Goal: Task Accomplishment & Management: Manage account settings

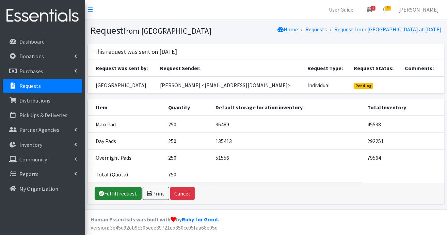
click at [124, 200] on link "Fulfill request" at bounding box center [118, 193] width 47 height 13
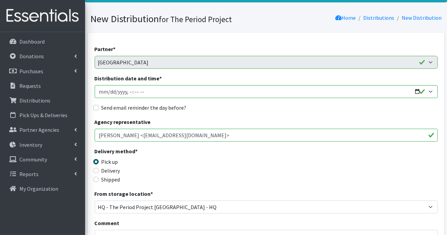
scroll to position [68, 0]
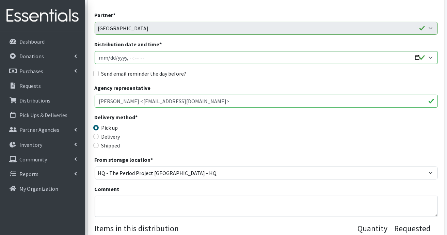
click at [100, 145] on div "Shipped" at bounding box center [138, 145] width 86 height 8
click at [96, 145] on input "Shipped" at bounding box center [95, 145] width 5 height 5
radio input "true"
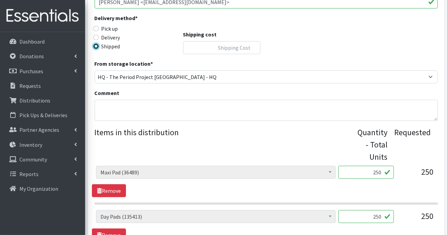
scroll to position [170, 0]
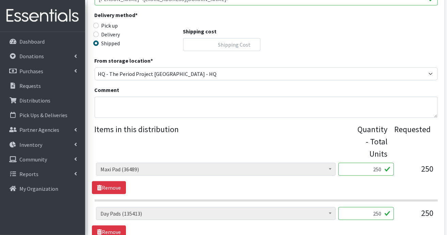
click at [383, 170] on input "250" at bounding box center [365, 169] width 55 height 13
type input "2"
type input "270"
click at [381, 213] on input "250" at bounding box center [365, 213] width 55 height 13
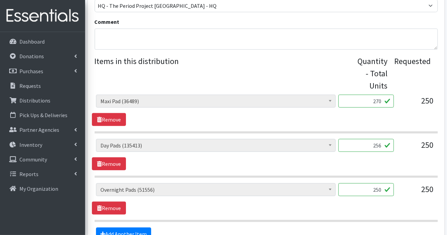
type input "256"
click at [380, 190] on input "250" at bounding box center [365, 189] width 55 height 13
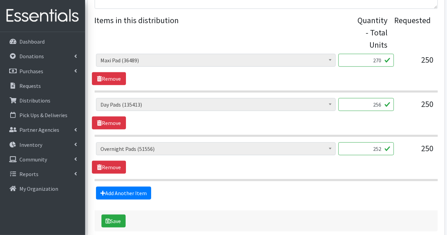
scroll to position [312, 0]
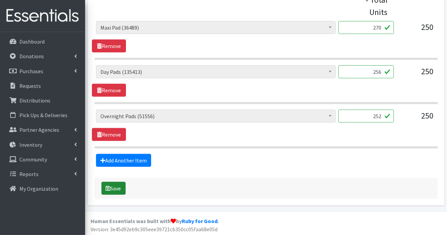
type input "252"
click at [111, 188] on button "Save" at bounding box center [113, 188] width 24 height 13
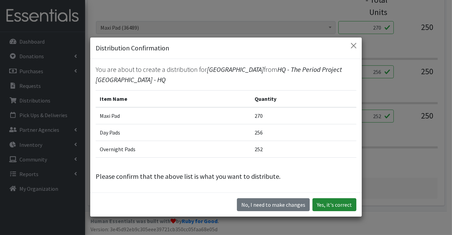
click at [341, 204] on button "Yes, it's correct" at bounding box center [334, 204] width 44 height 13
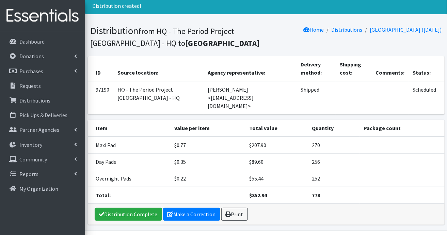
scroll to position [33, 0]
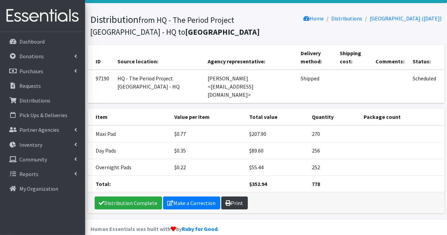
click at [236, 196] on link "Print" at bounding box center [234, 202] width 27 height 13
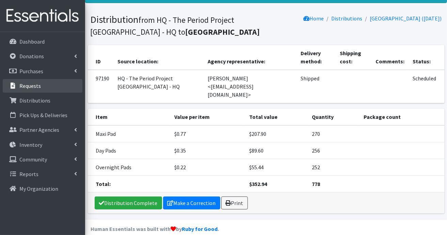
click at [45, 85] on link "Requests" at bounding box center [43, 86] width 80 height 14
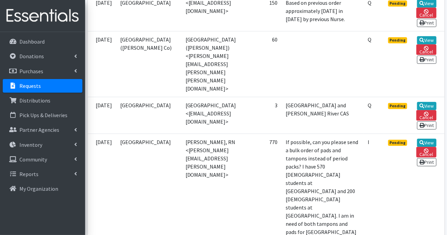
scroll to position [919, 0]
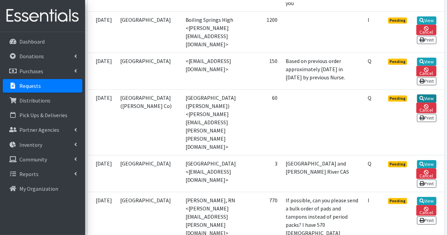
click at [428, 102] on link "View" at bounding box center [426, 98] width 19 height 8
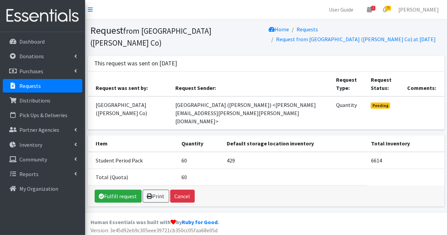
click at [30, 86] on p "Requests" at bounding box center [29, 85] width 21 height 7
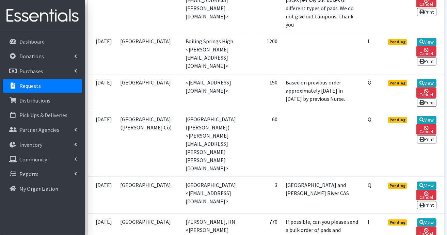
scroll to position [851, 0]
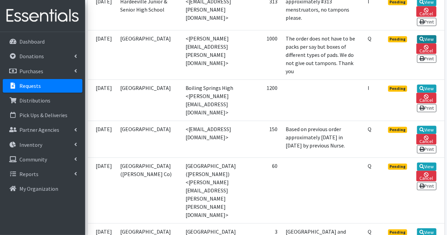
click at [427, 43] on link "View" at bounding box center [426, 39] width 19 height 8
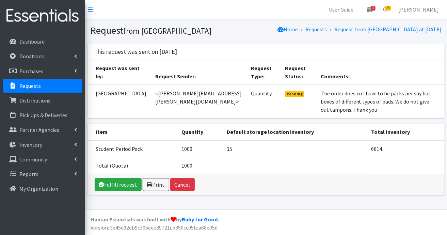
click at [45, 87] on link "Requests" at bounding box center [43, 86] width 80 height 14
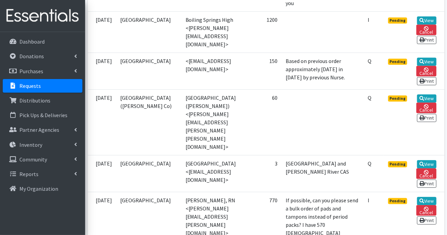
scroll to position [851, 0]
